Goal: Task Accomplishment & Management: Use online tool/utility

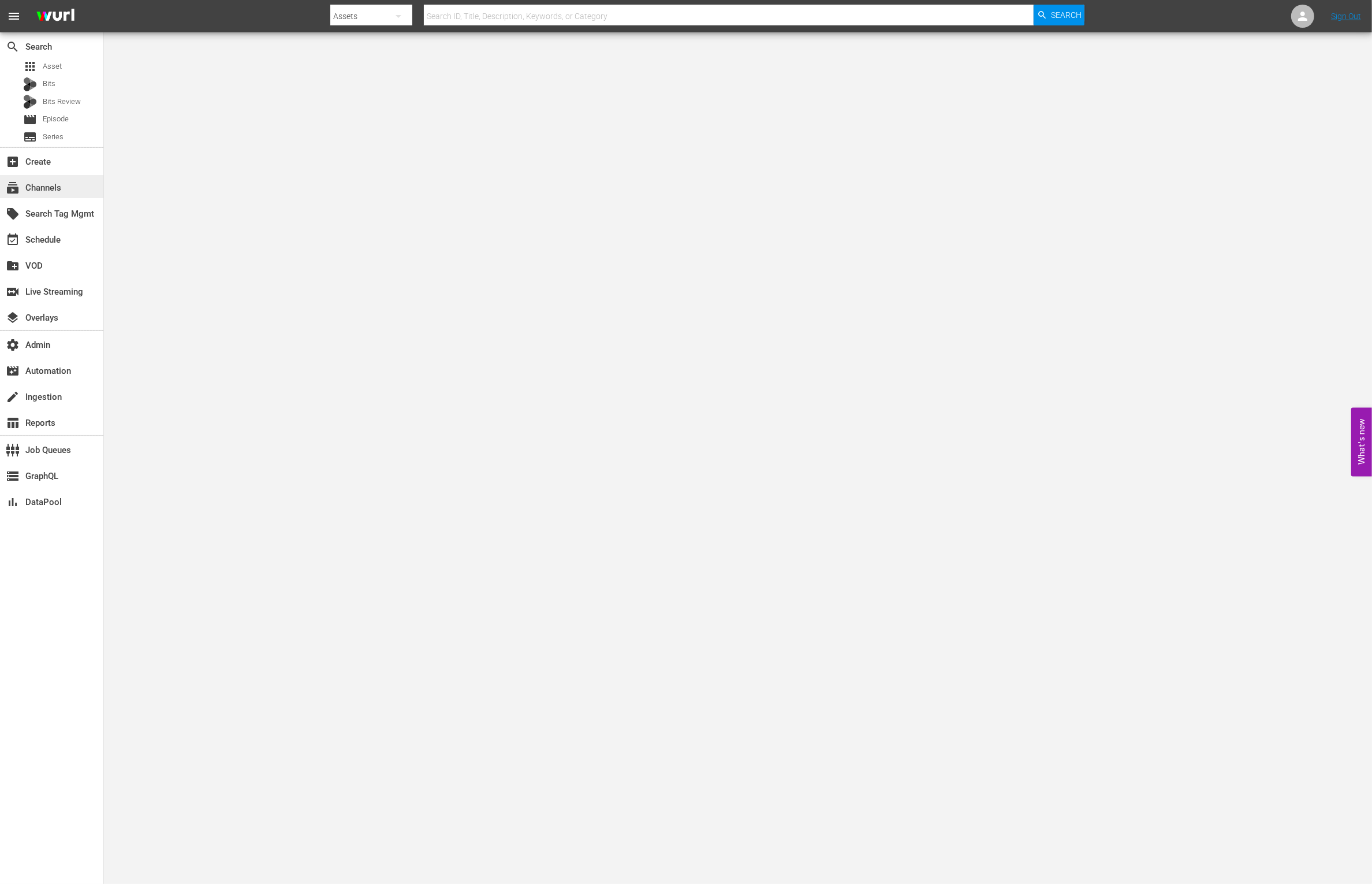
click at [75, 184] on div "subscriptions Channels" at bounding box center [52, 187] width 103 height 23
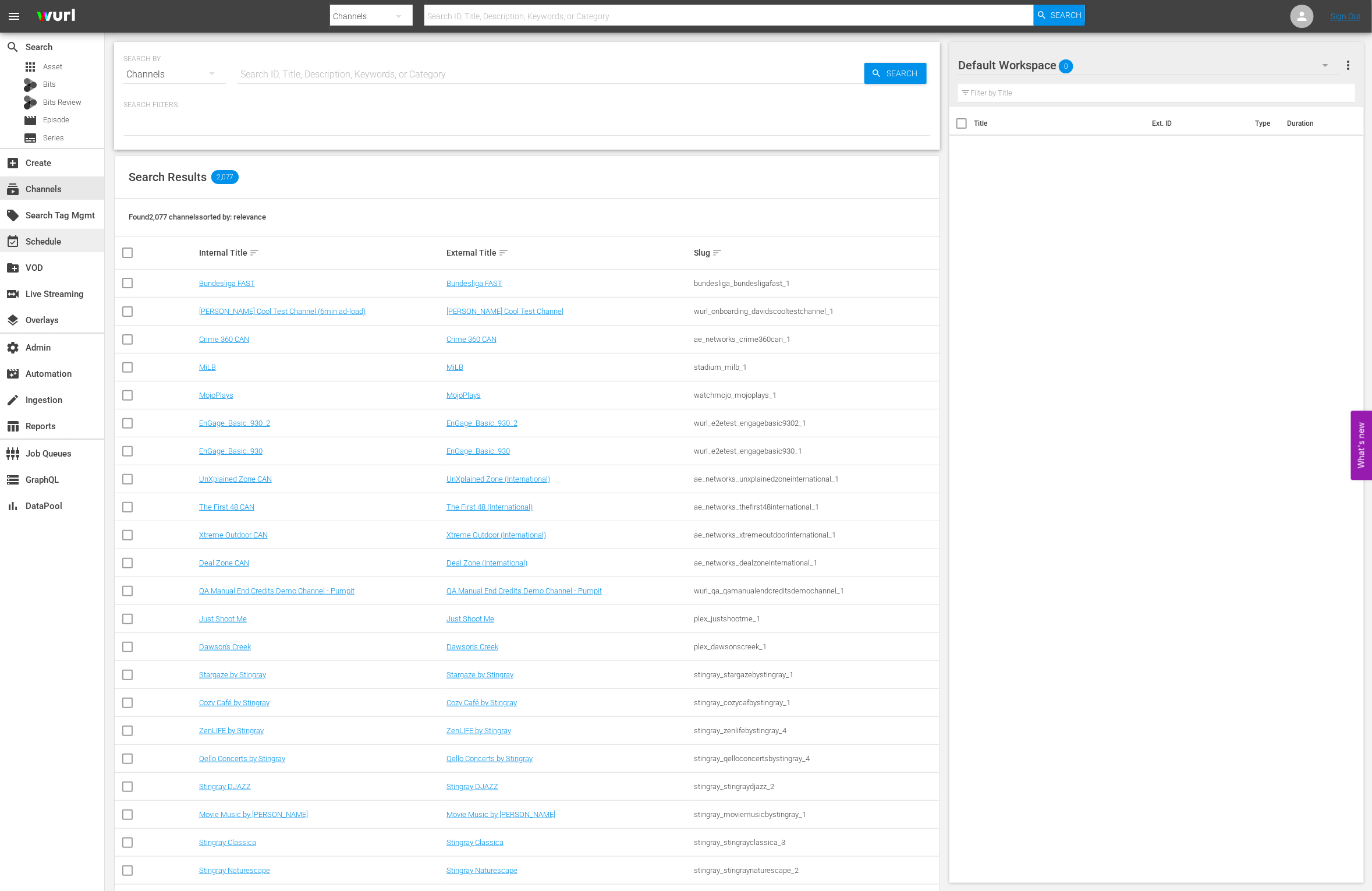
click at [71, 243] on div "event_available Schedule" at bounding box center [52, 240] width 104 height 23
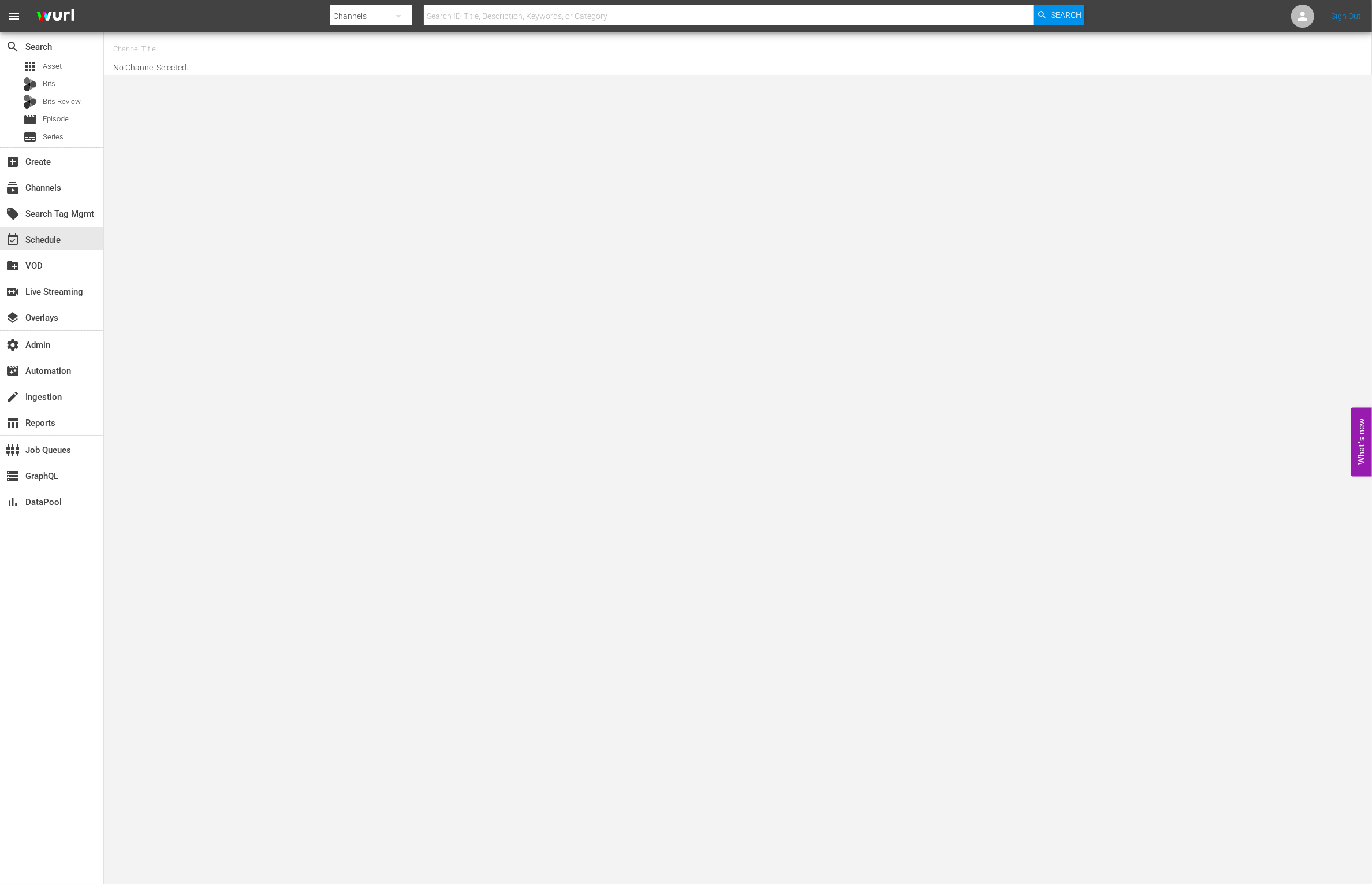
click at [220, 51] on input "text" at bounding box center [187, 49] width 148 height 28
type input "answer"
click at [55, 188] on div "subscriptions Channels" at bounding box center [32, 186] width 65 height 11
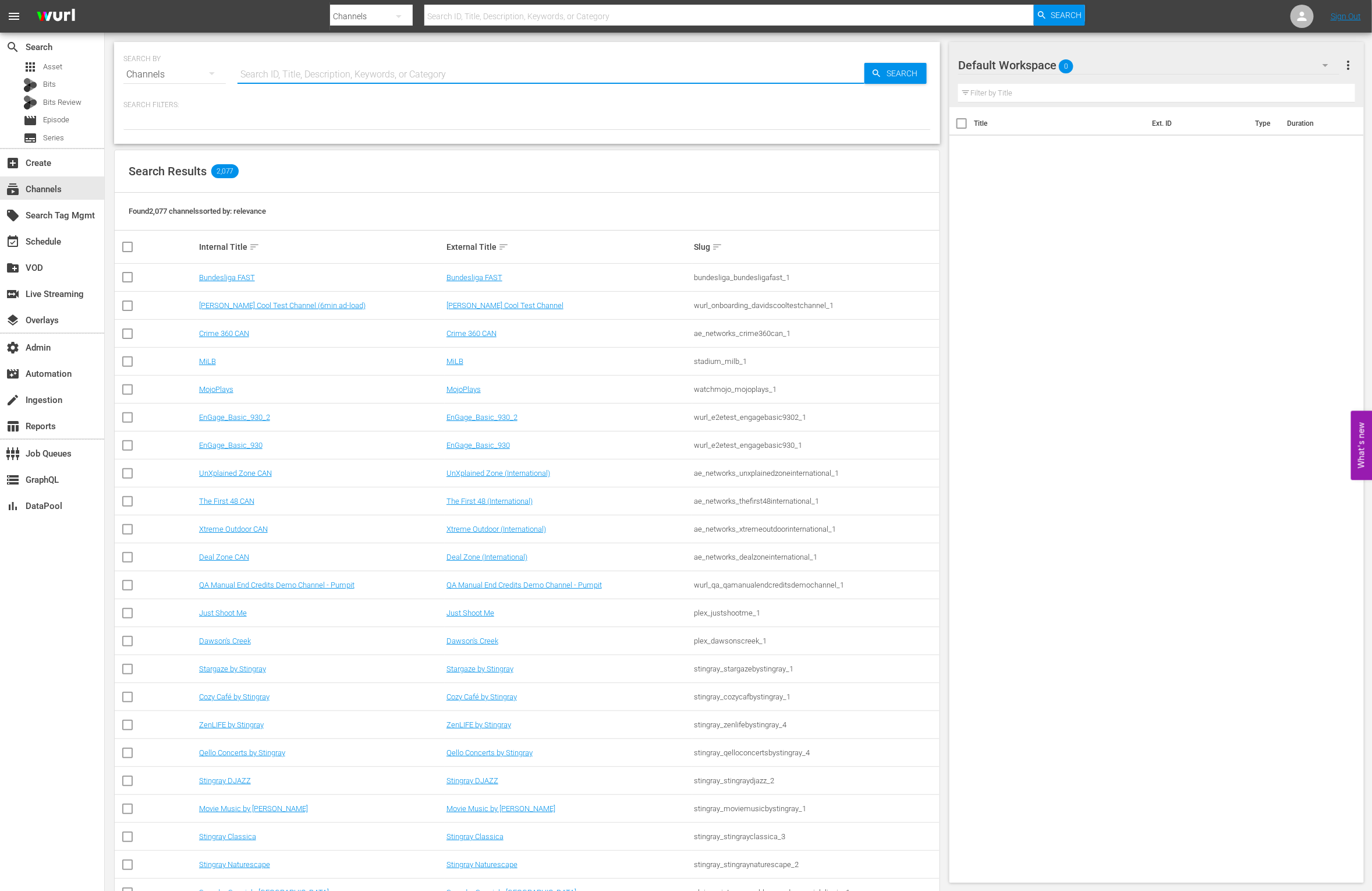
click at [316, 80] on input "text" at bounding box center [550, 74] width 626 height 28
click at [68, 241] on div "event_available Schedule" at bounding box center [52, 240] width 104 height 23
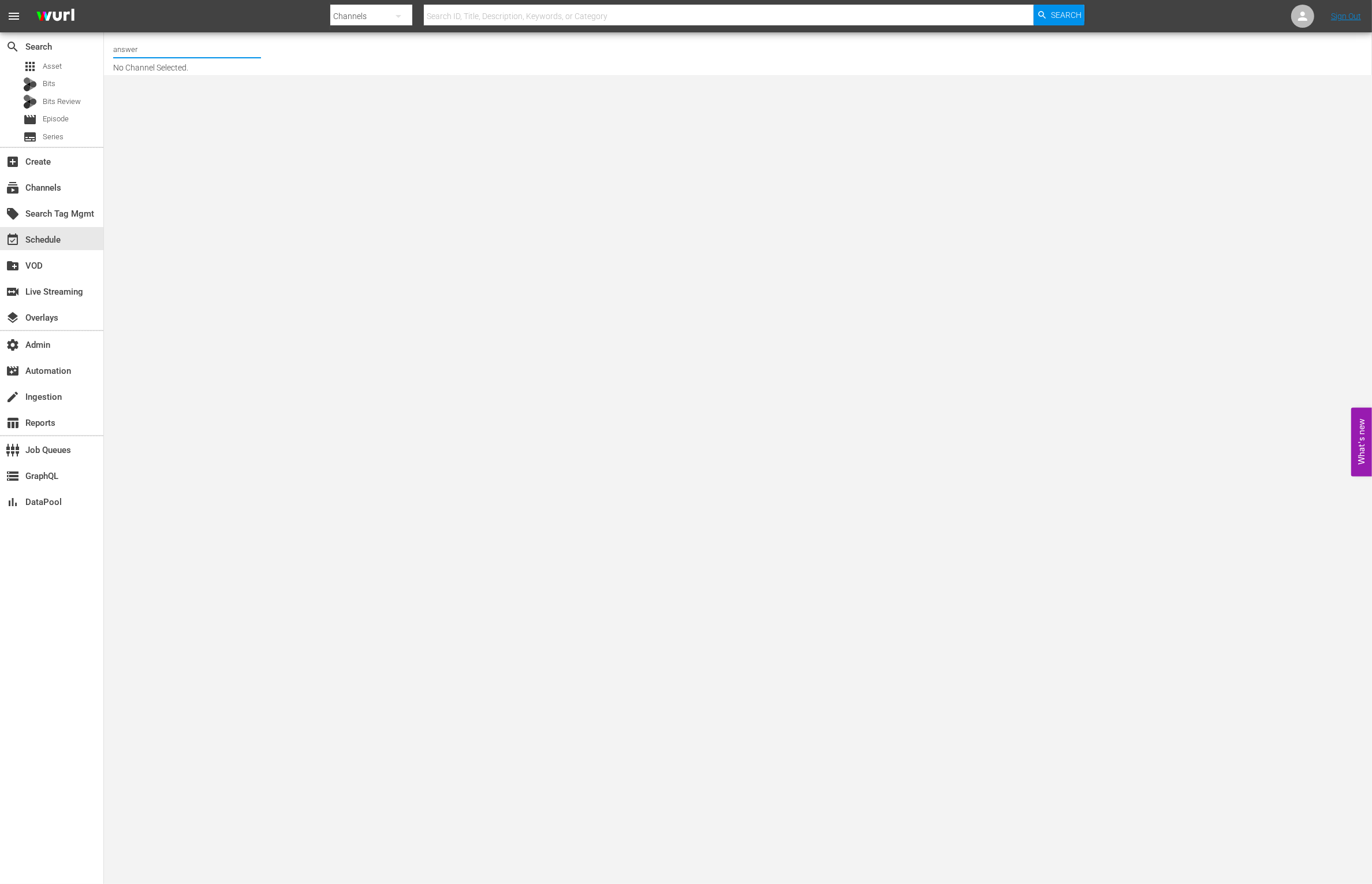
click at [190, 45] on input "answer" at bounding box center [187, 49] width 148 height 28
